Goal: Information Seeking & Learning: Learn about a topic

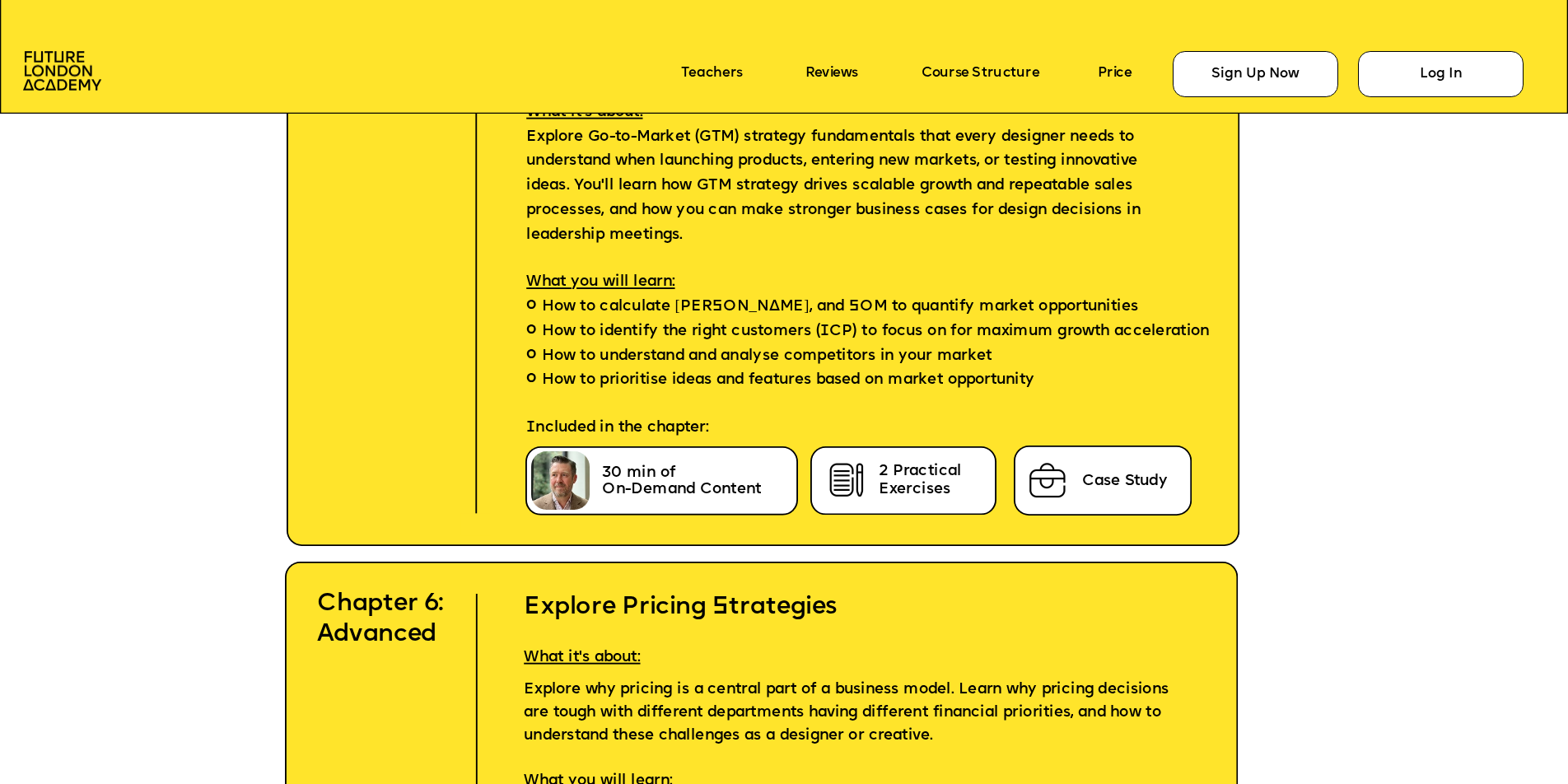
scroll to position [7208, 0]
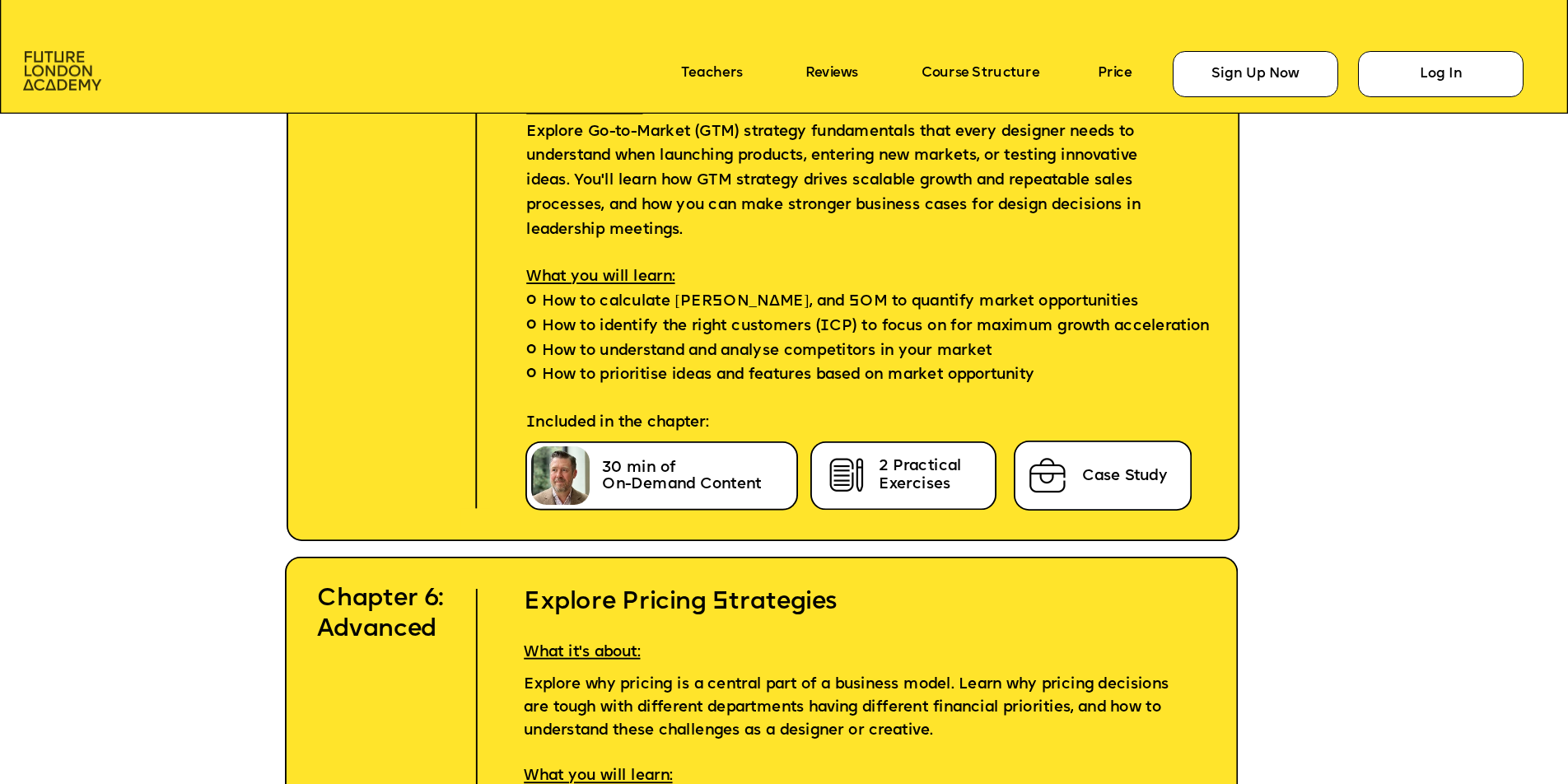
click at [58, 73] on img at bounding box center [62, 71] width 78 height 40
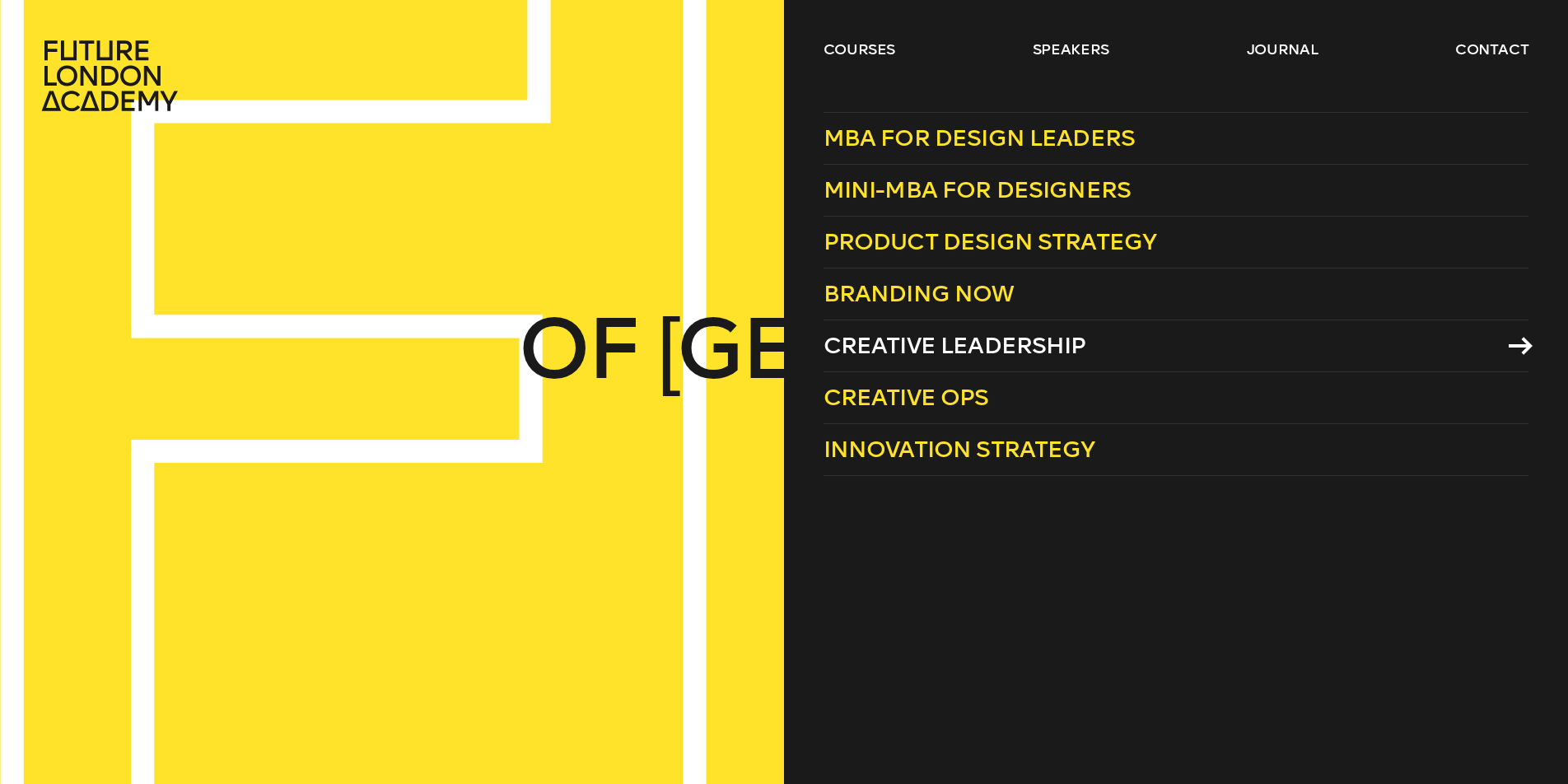
click at [1012, 352] on span "Creative Leadership" at bounding box center [954, 346] width 263 height 27
click at [903, 408] on span "Creative Ops" at bounding box center [906, 398] width 165 height 27
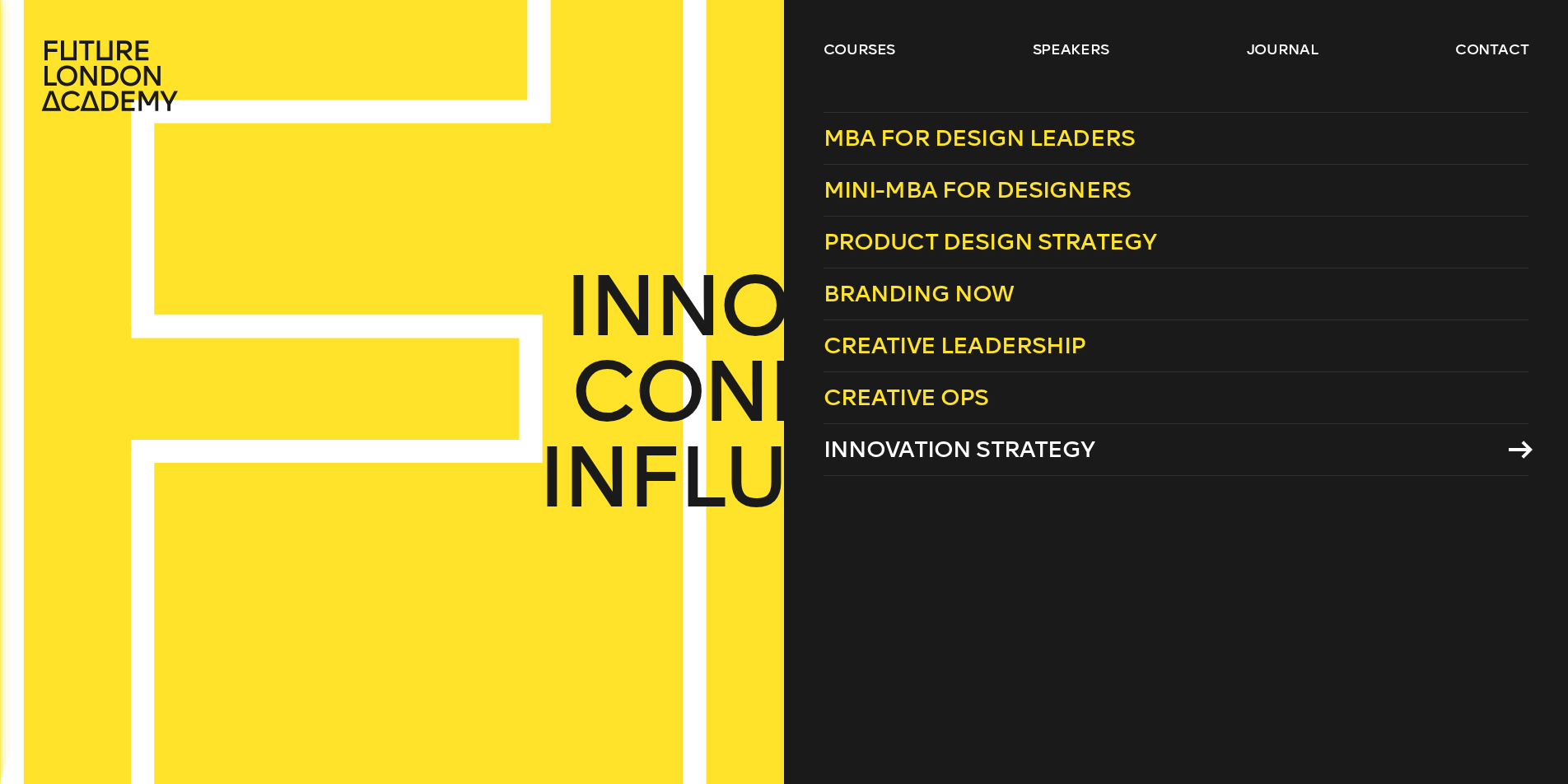
click at [921, 443] on span "Innovation Strategy" at bounding box center [959, 449] width 272 height 27
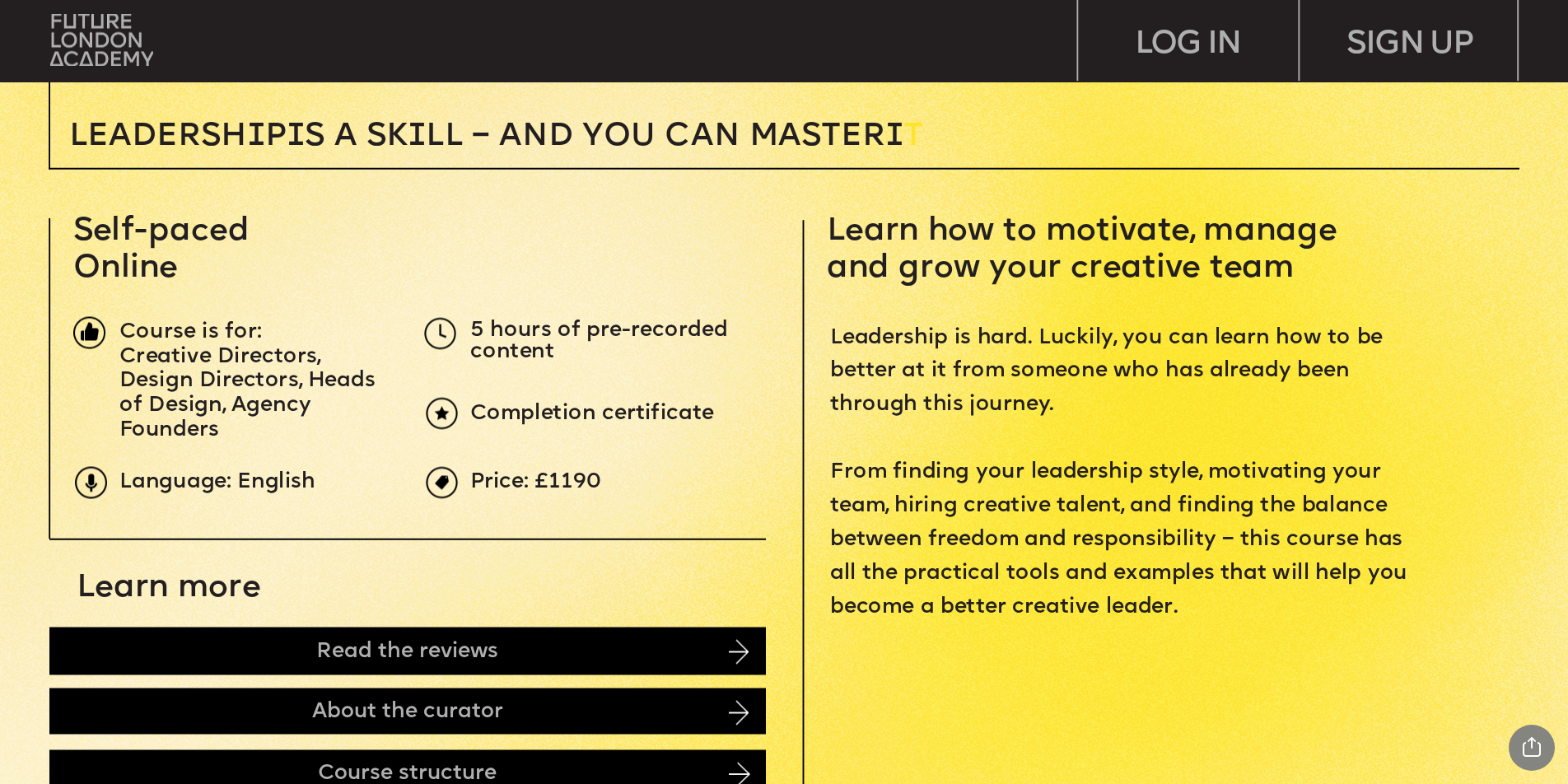
scroll to position [633, 0]
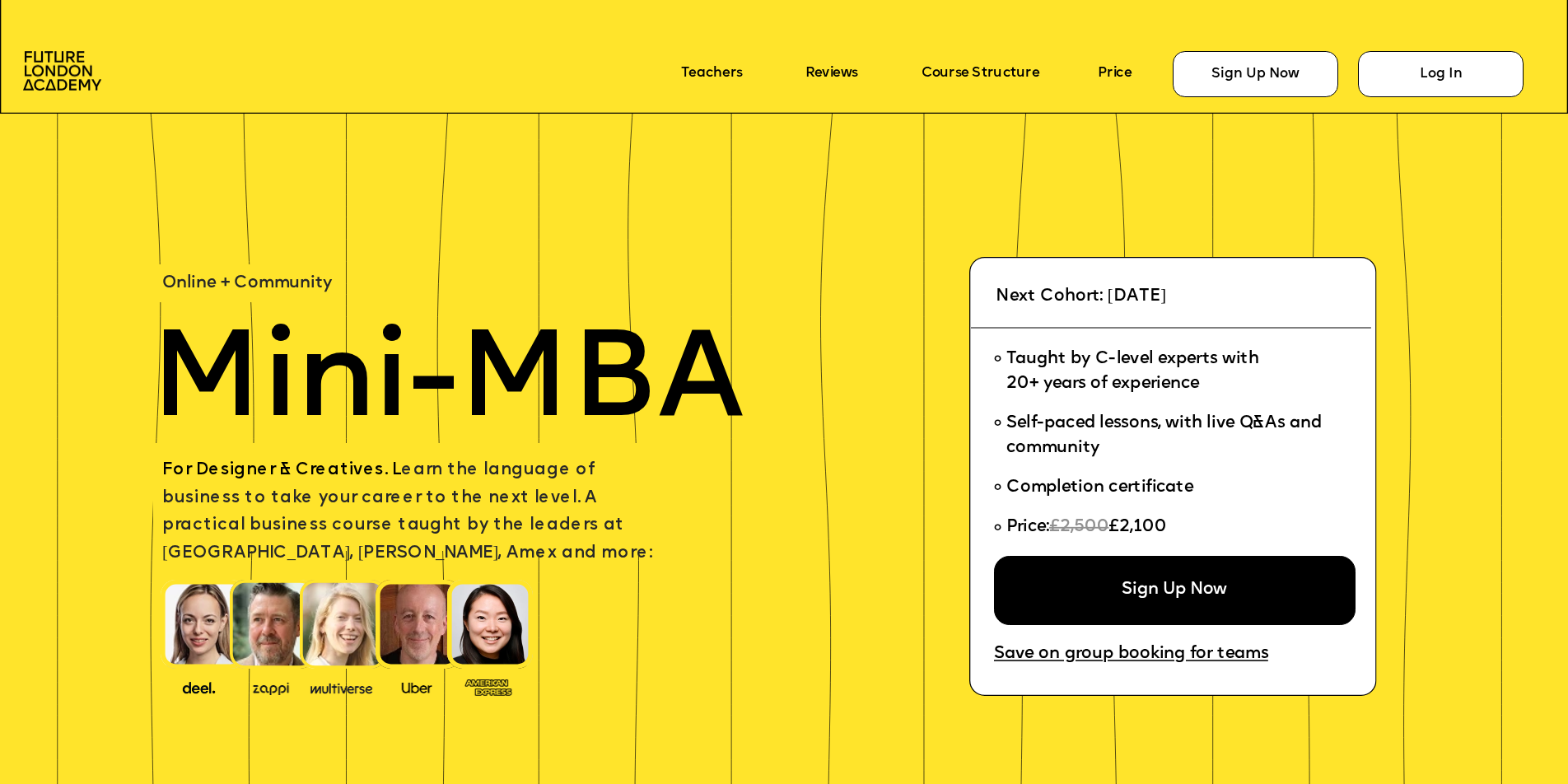
scroll to position [7208, 0]
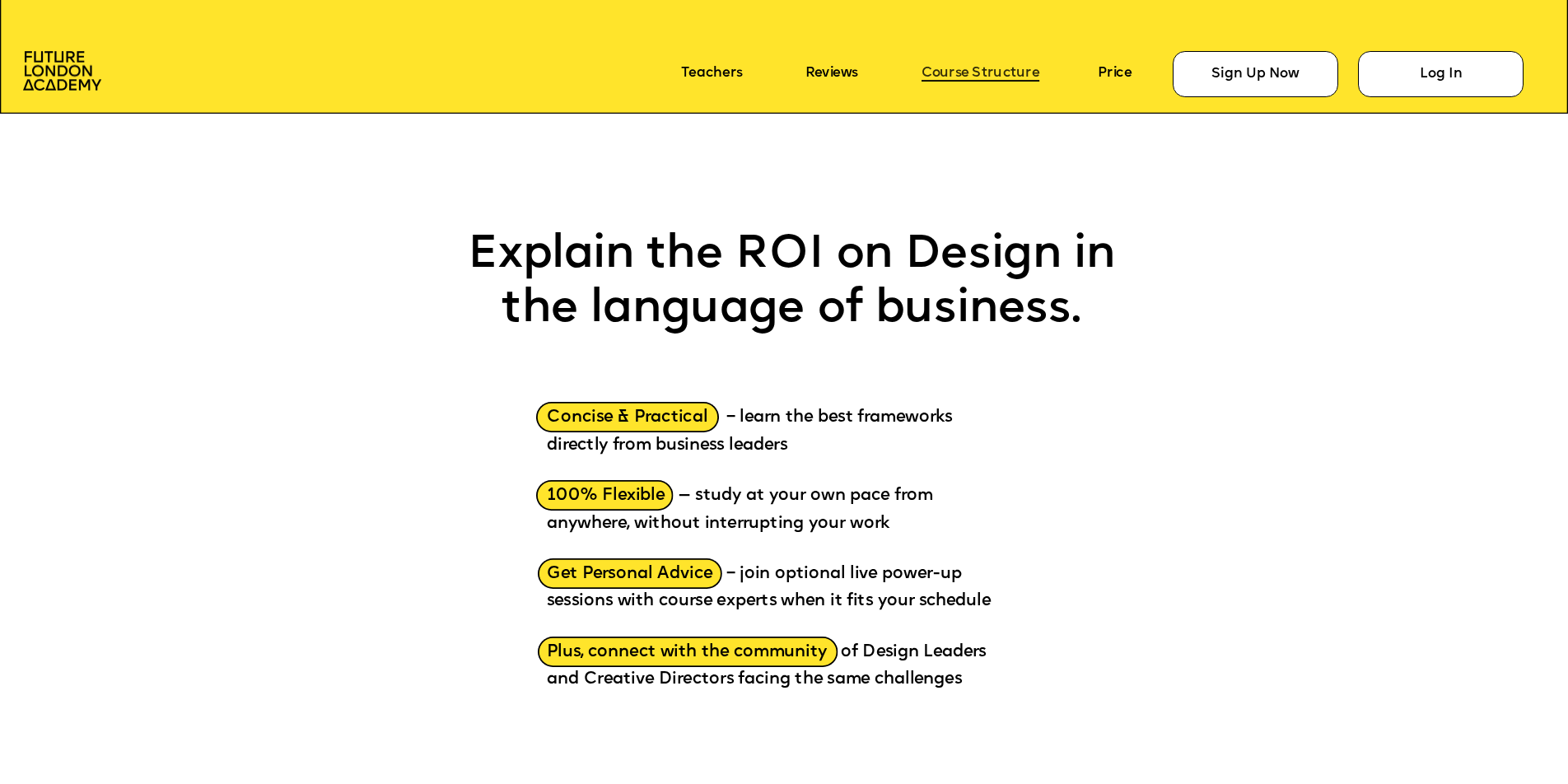
click at [968, 75] on link "Course Structure" at bounding box center [980, 74] width 118 height 15
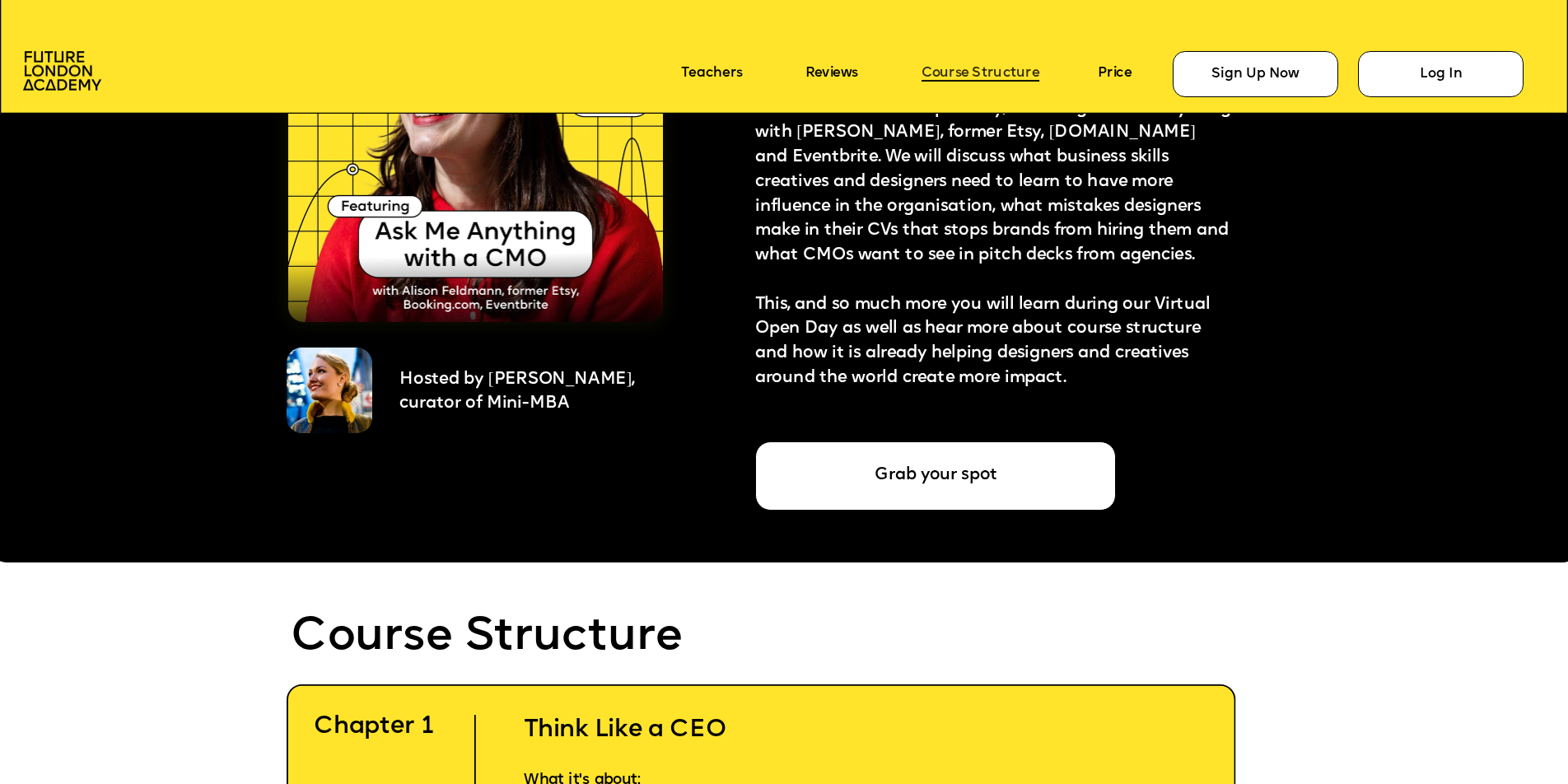
scroll to position [4929, 0]
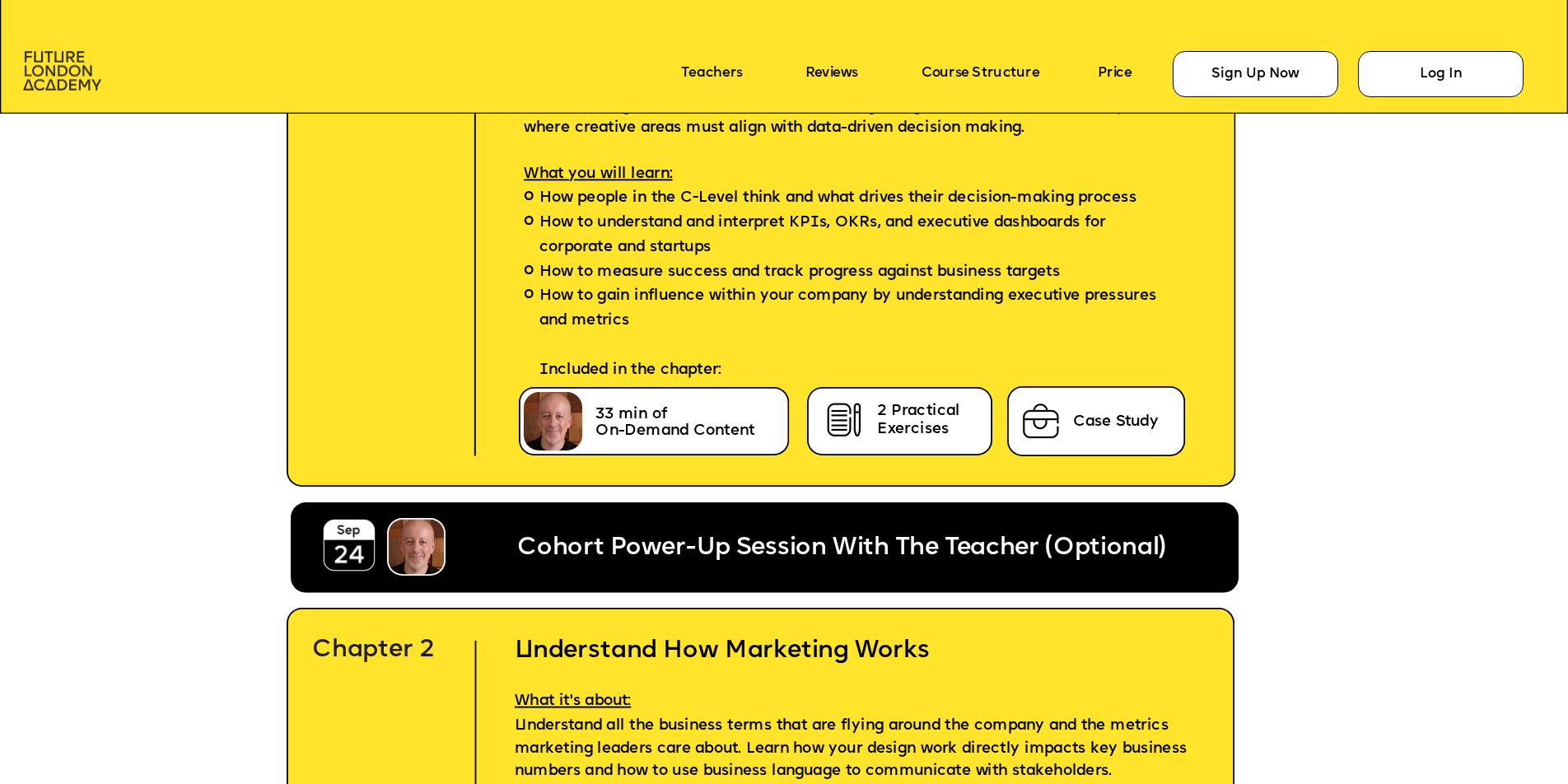
click at [73, 84] on img at bounding box center [62, 71] width 78 height 40
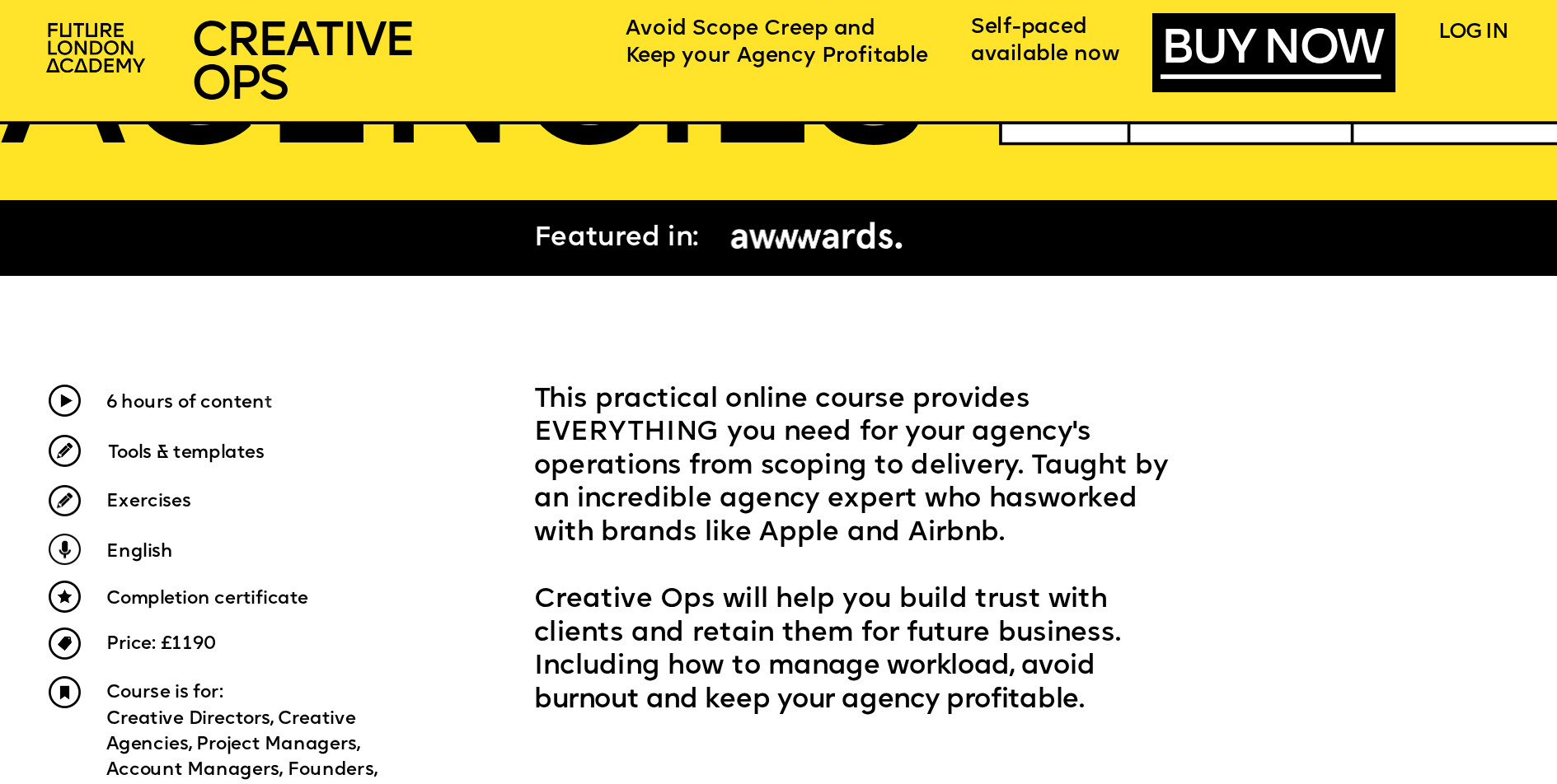
scroll to position [772, 0]
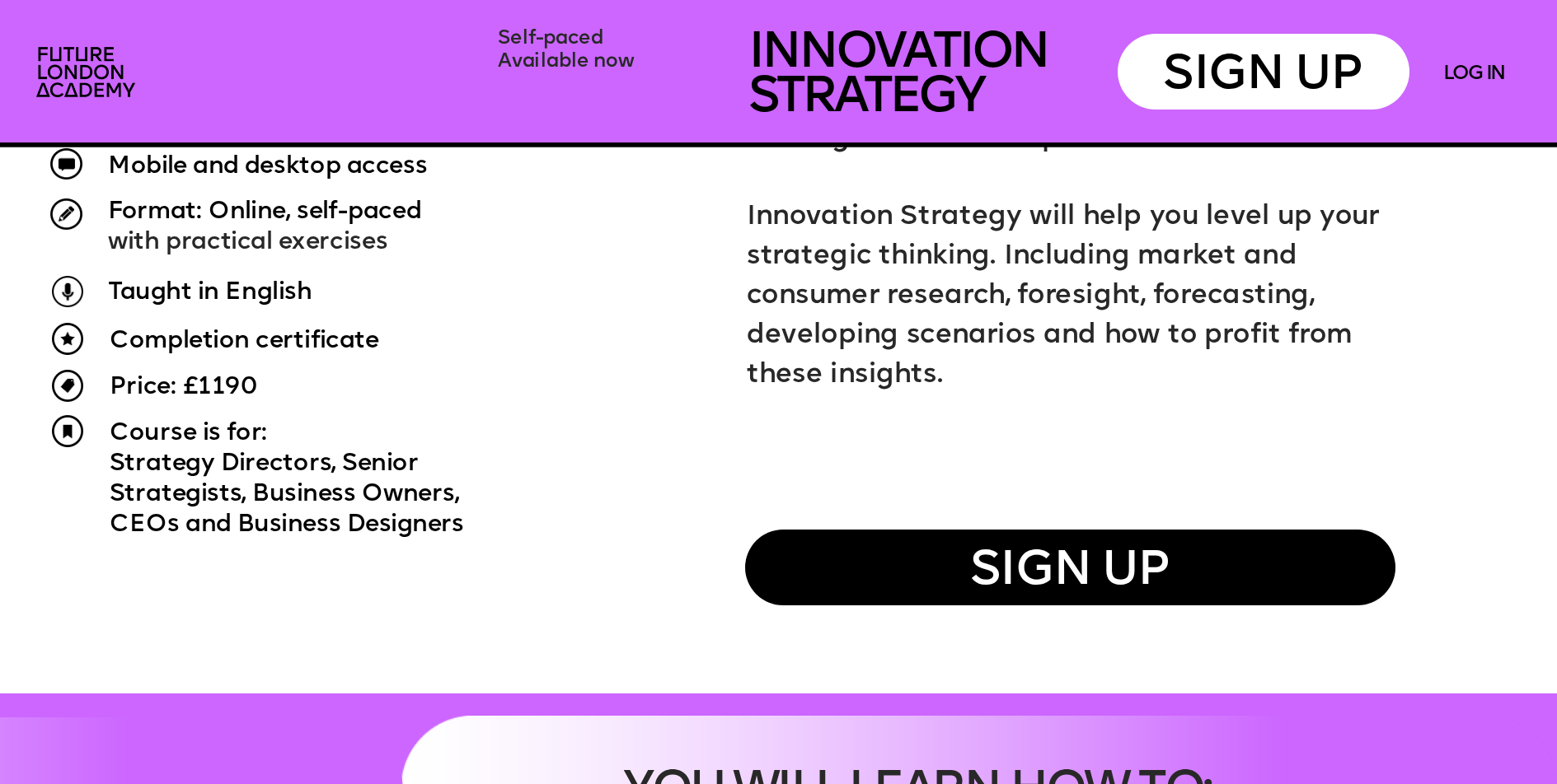
scroll to position [1651, 0]
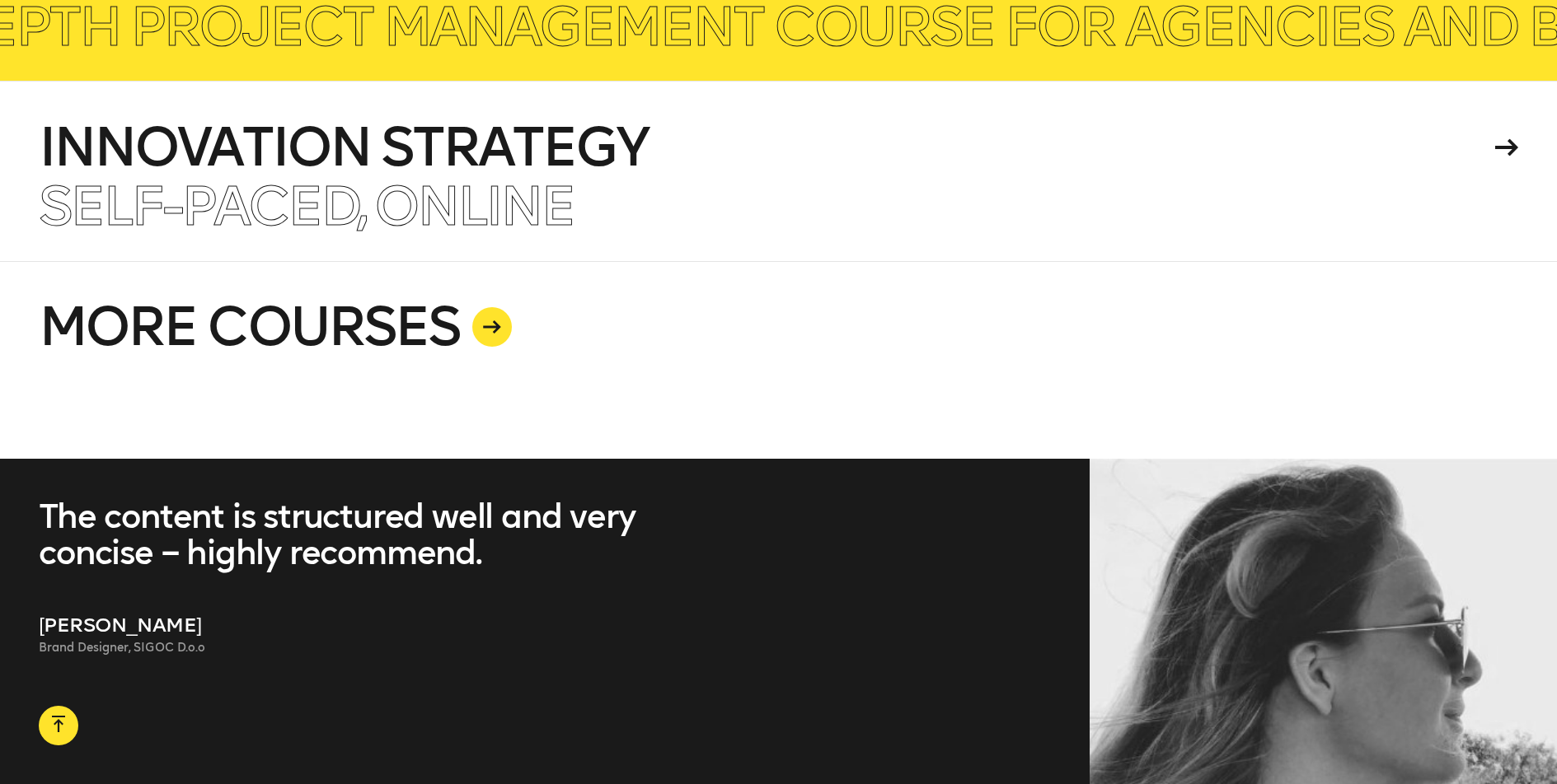
scroll to position [4508, 0]
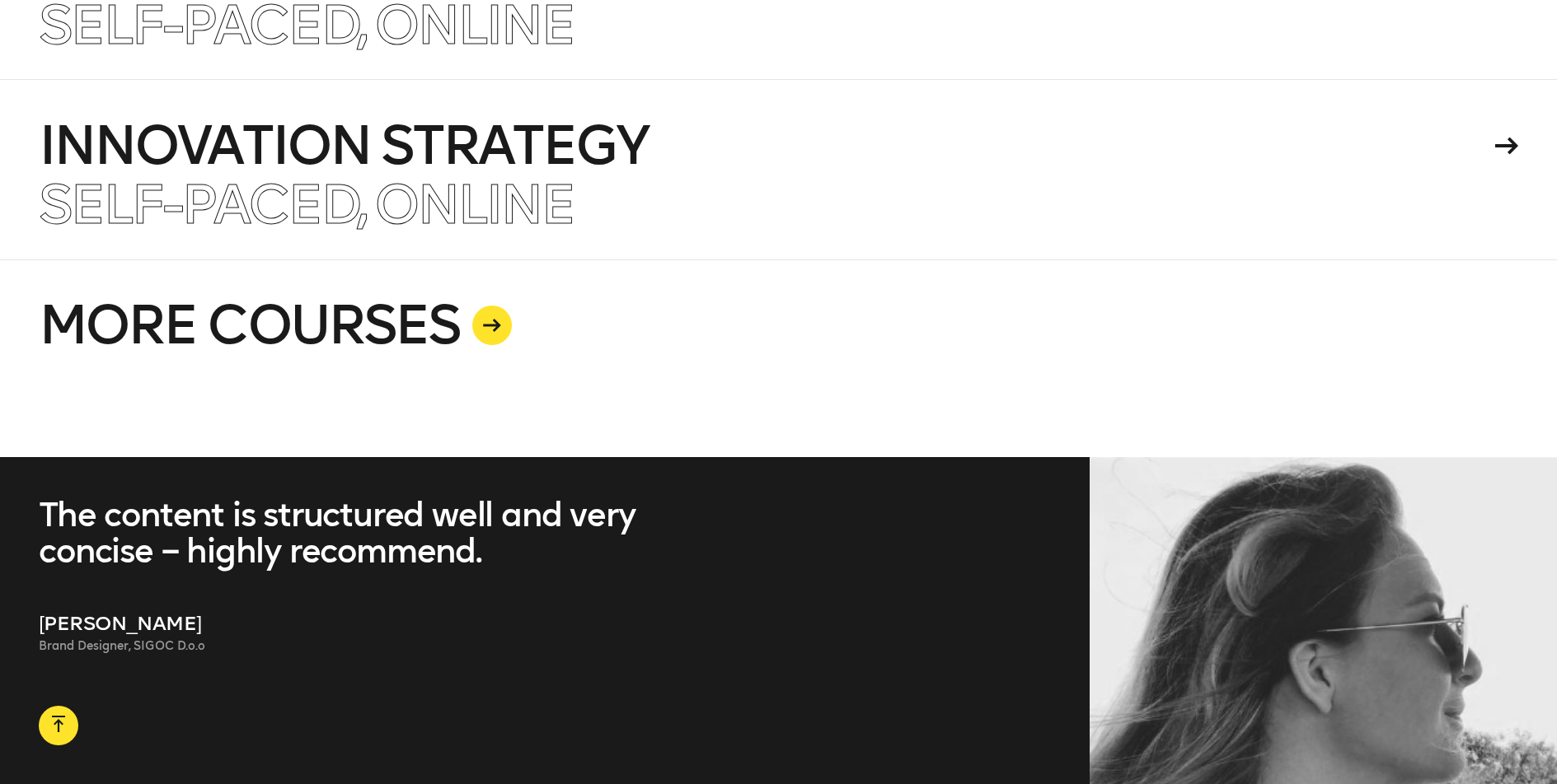
click at [493, 324] on icon at bounding box center [492, 325] width 18 height 13
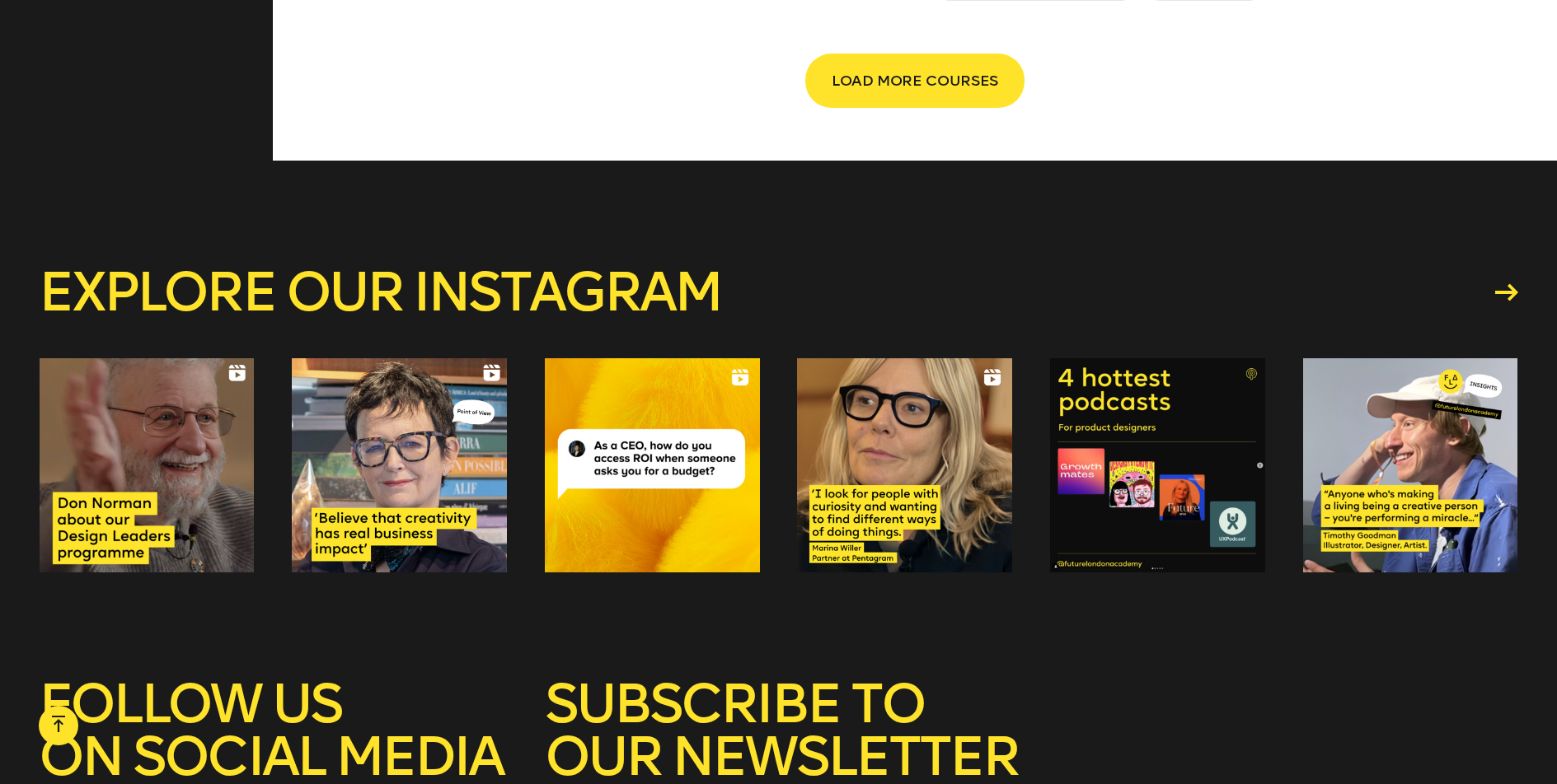
scroll to position [3355, 0]
